Goal: Check status: Check status

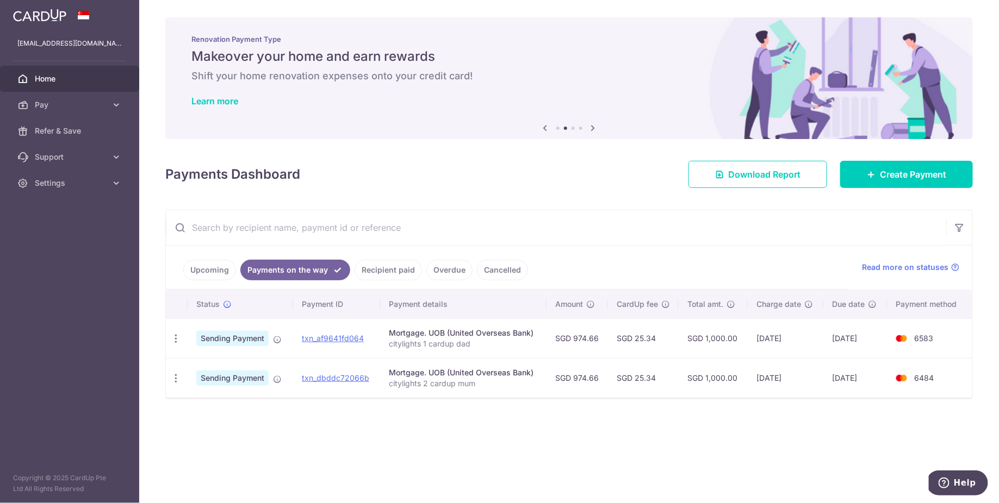
click at [349, 329] on td "txn_af9641fd064" at bounding box center [336, 339] width 87 height 40
click at [349, 337] on link "txn_af9641fd064" at bounding box center [333, 338] width 62 height 9
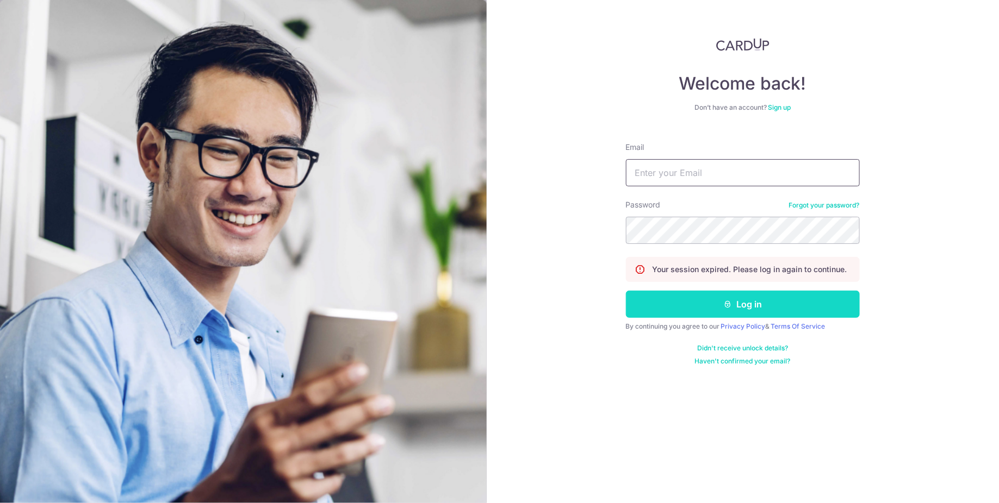
type input "[EMAIL_ADDRESS][DOMAIN_NAME]"
click at [675, 309] on button "Log in" at bounding box center [743, 304] width 234 height 27
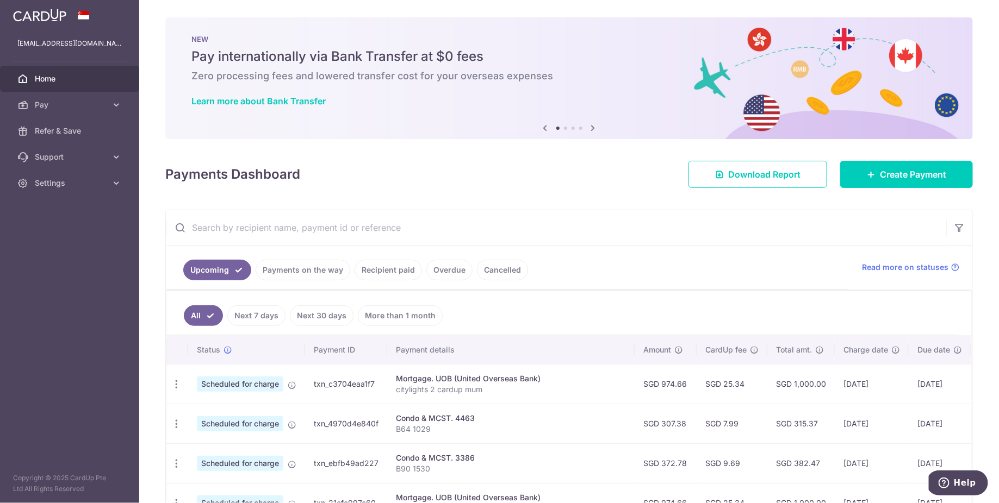
click at [307, 270] on link "Payments on the way" at bounding box center [303, 270] width 95 height 21
